Goal: Task Accomplishment & Management: Use online tool/utility

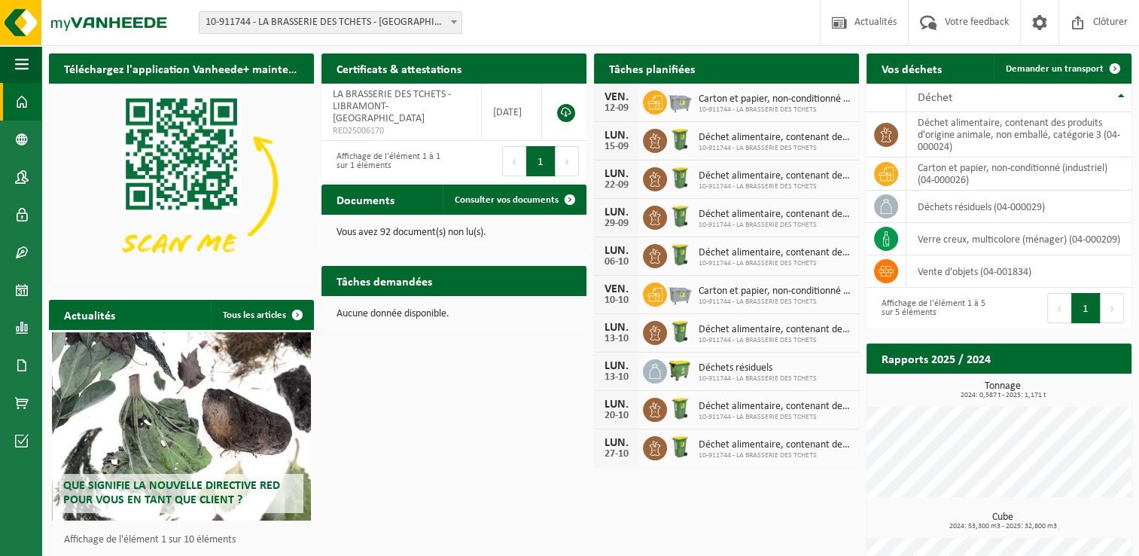
click at [496, 152] on div "Premier Précédent 1 Suivant Dernier" at bounding box center [520, 161] width 133 height 41
click at [641, 126] on div "LUN. 15-09 Déchet alimentaire, contenant des produits d'origine animale, non em…" at bounding box center [726, 141] width 265 height 38
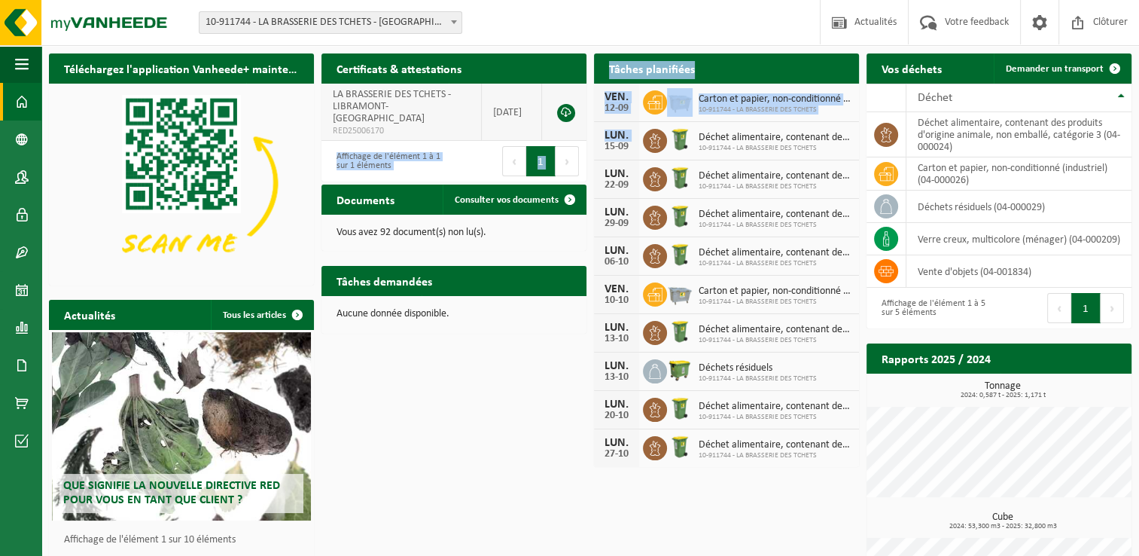
drag, startPoint x: 641, startPoint y: 126, endPoint x: 541, endPoint y: 103, distance: 102.7
click at [541, 103] on div "Téléchargez l'application Vanheede+ maintenant! Cachez Certificats & attestatio…" at bounding box center [590, 344] width 1090 height 597
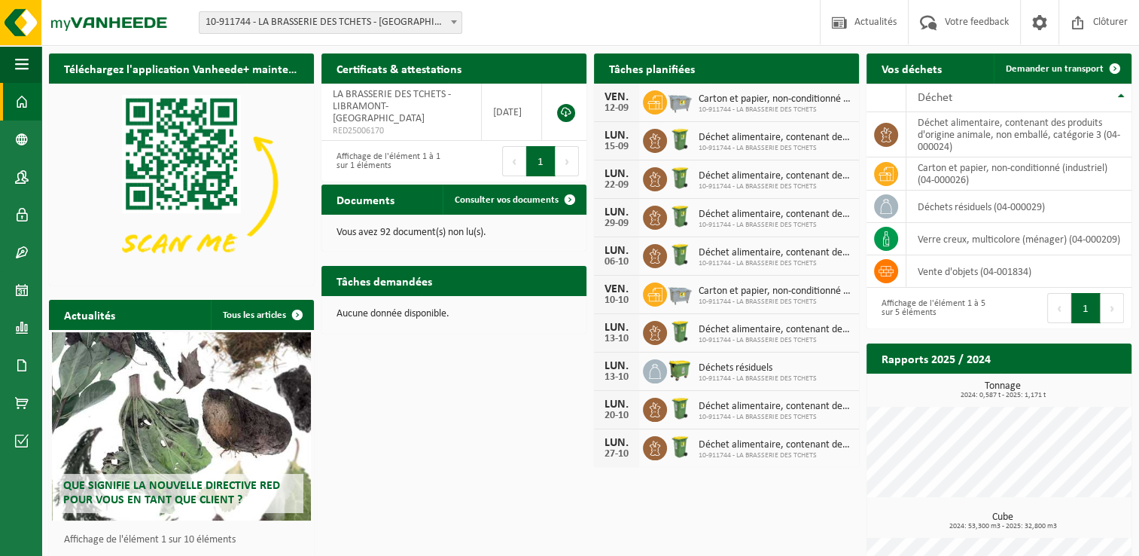
click at [492, 384] on div "Téléchargez l'application Vanheede+ maintenant! Cachez Certificats & attestatio…" at bounding box center [590, 344] width 1090 height 597
click at [783, 93] on span "Consulter votre calendrier" at bounding box center [777, 98] width 108 height 10
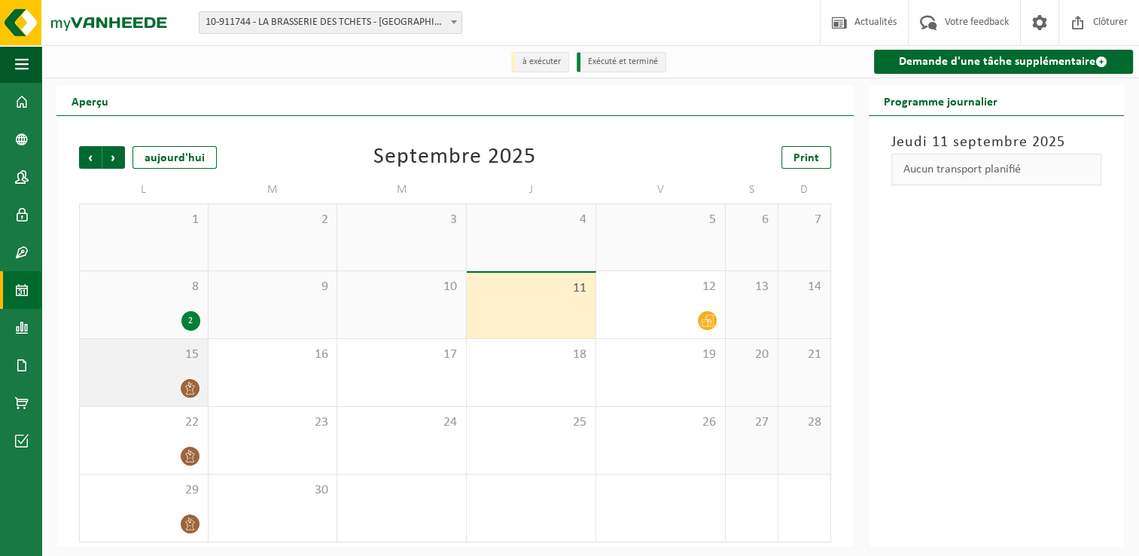
click at [165, 382] on div at bounding box center [143, 388] width 113 height 20
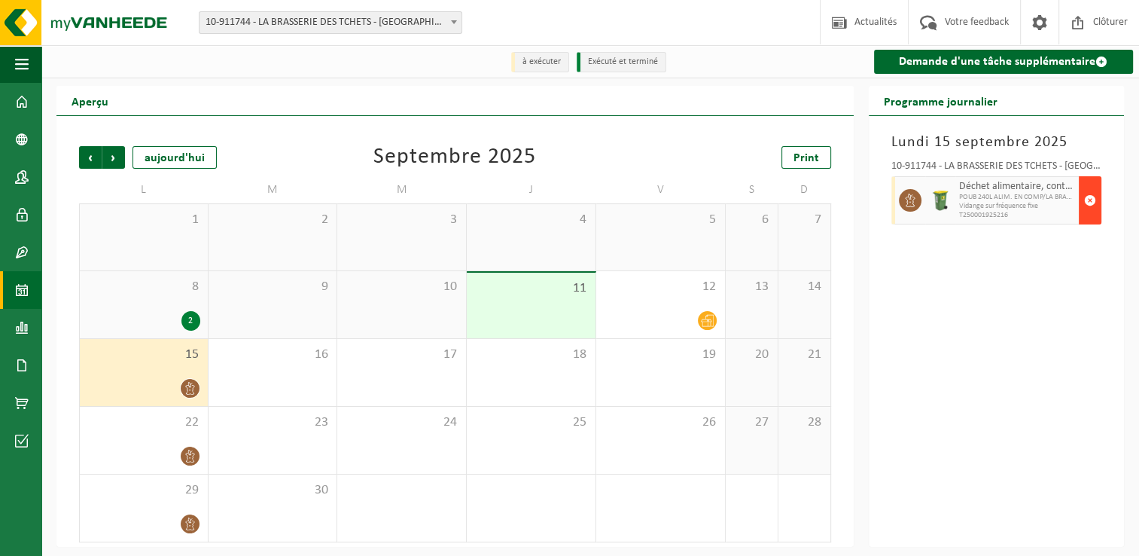
click at [1093, 197] on span "button" at bounding box center [1090, 200] width 12 height 30
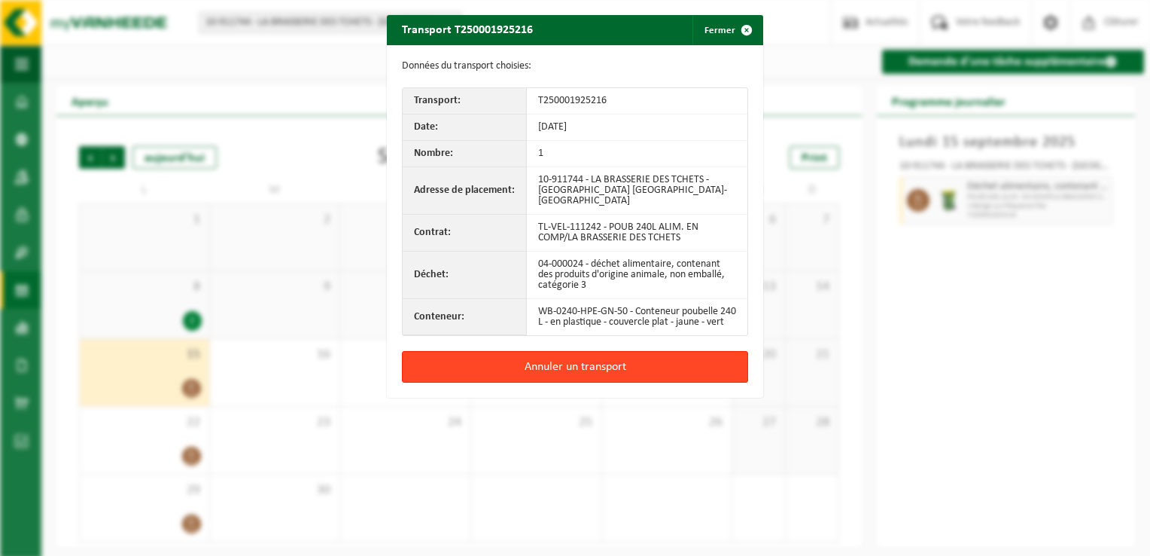
click at [600, 376] on button "Annuler un transport" at bounding box center [575, 367] width 346 height 32
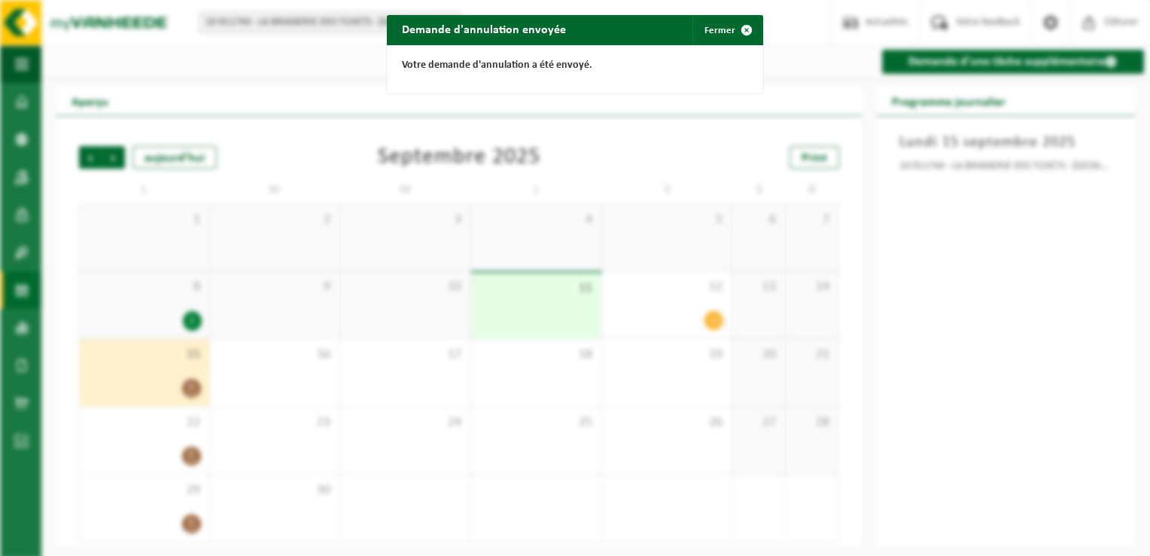
click at [978, 334] on div "Demande d'annulation envoyée Fermer Votre demande d'annulation a été envoyé." at bounding box center [575, 278] width 1150 height 556
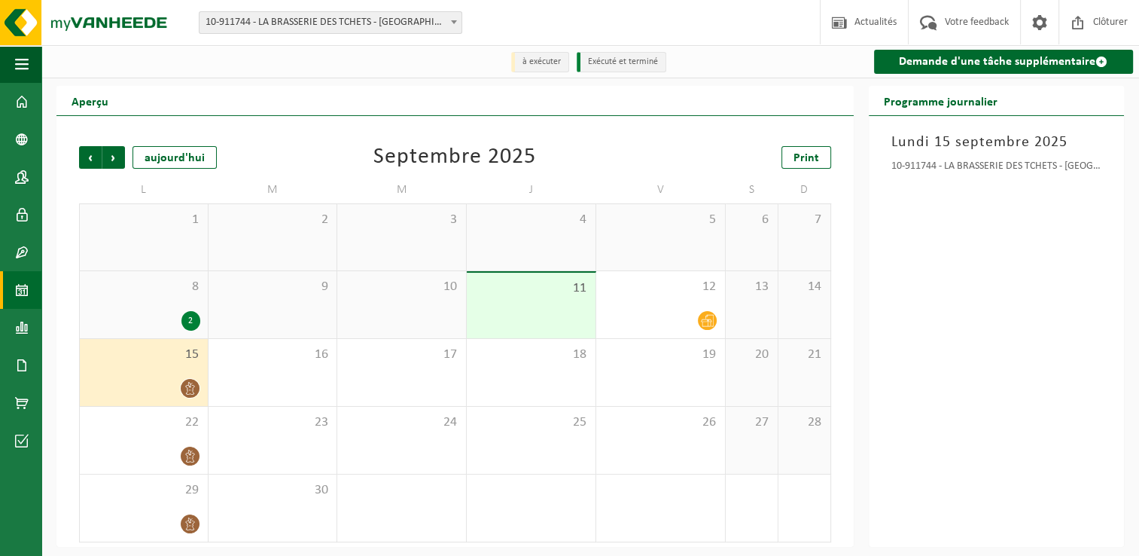
click at [157, 378] on div "15" at bounding box center [144, 372] width 128 height 67
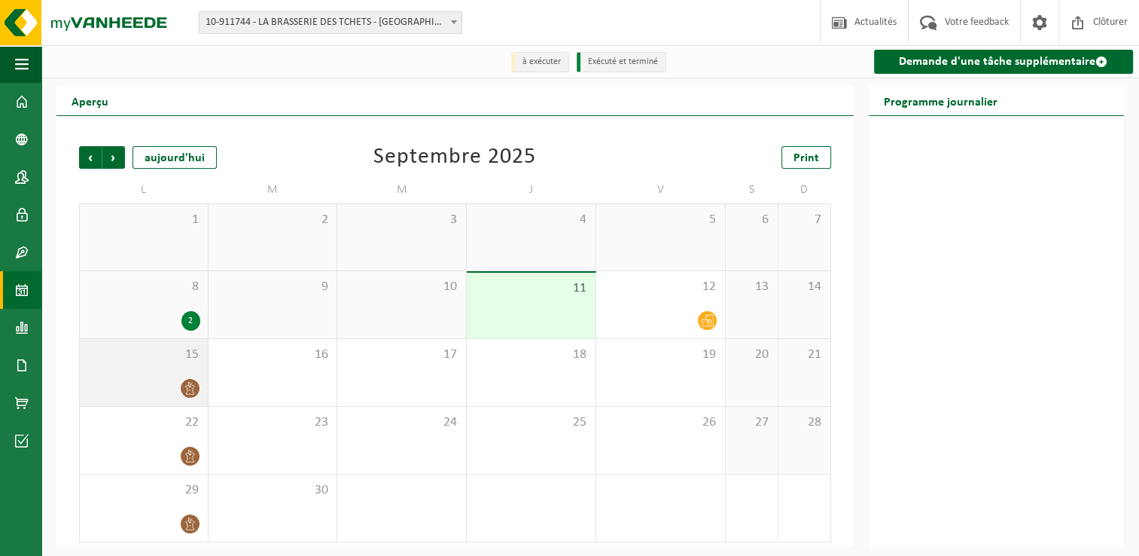
click at [162, 376] on div "15" at bounding box center [144, 372] width 128 height 67
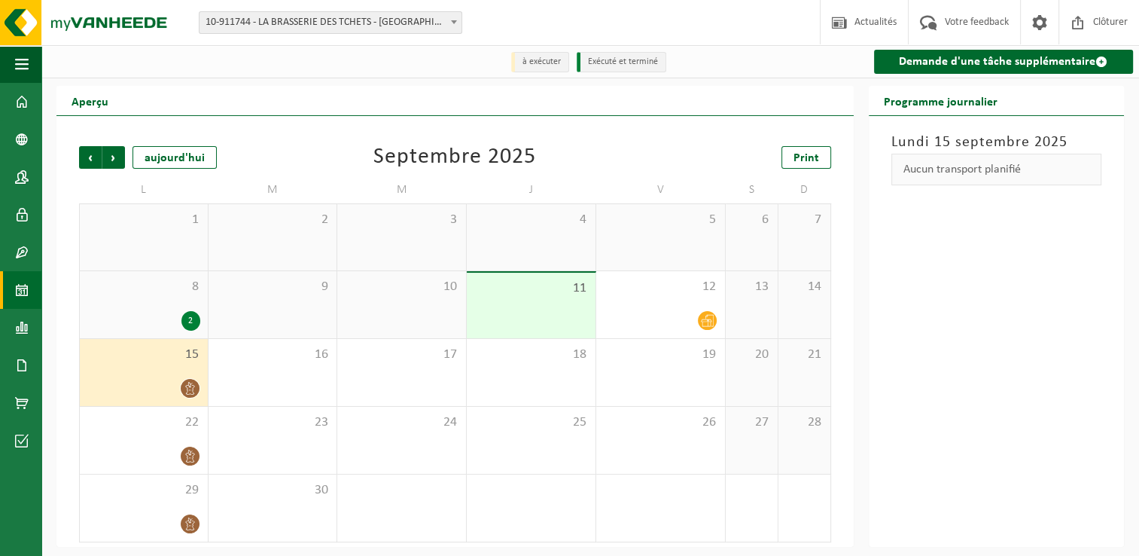
click at [162, 376] on div "15" at bounding box center [144, 372] width 128 height 67
